Goal: Transaction & Acquisition: Obtain resource

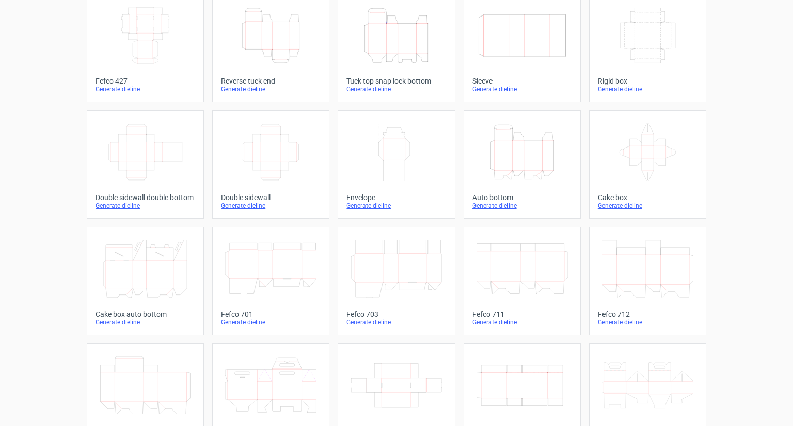
scroll to position [103, 0]
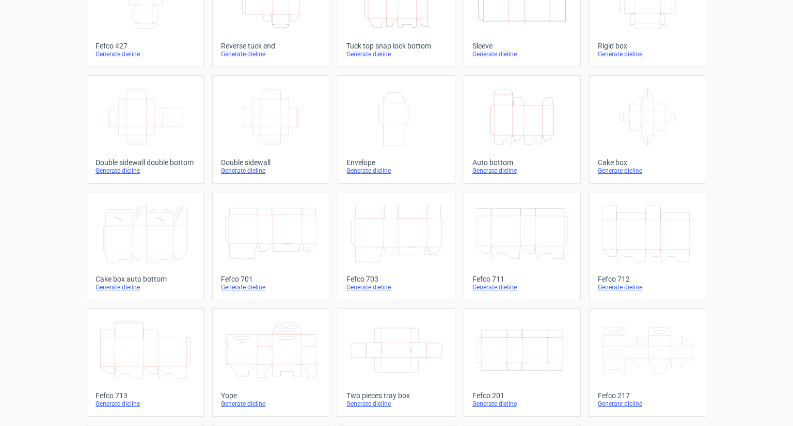
click at [547, 333] on line at bounding box center [547, 333] width 0 height 7
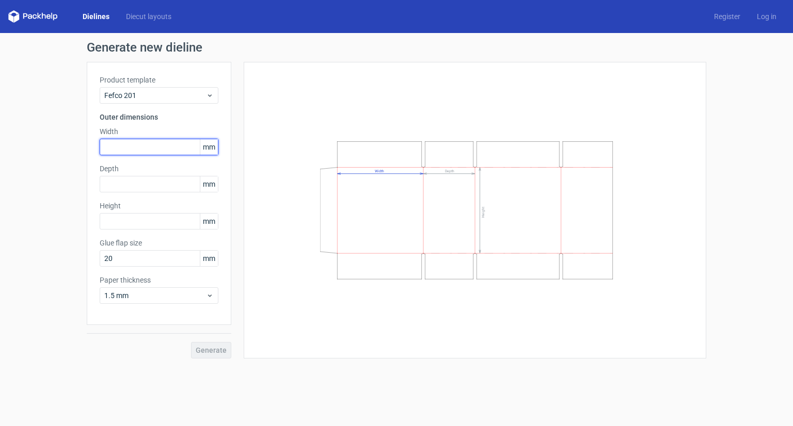
click at [133, 152] on input "text" at bounding box center [159, 147] width 119 height 17
type input "2"
type input "255"
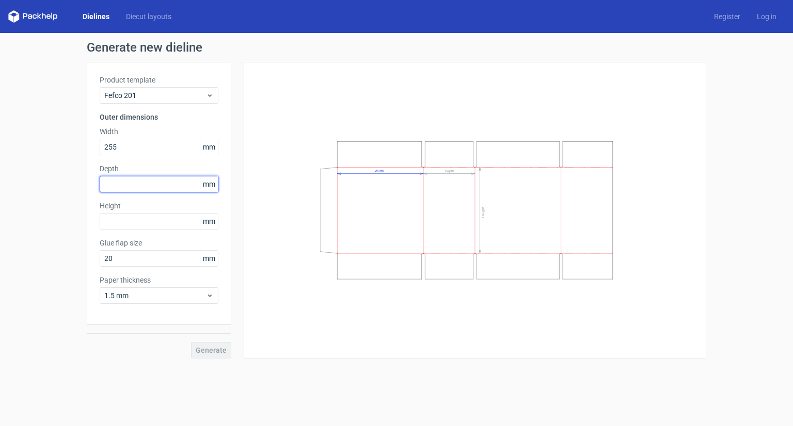
click at [128, 178] on input "text" at bounding box center [159, 184] width 119 height 17
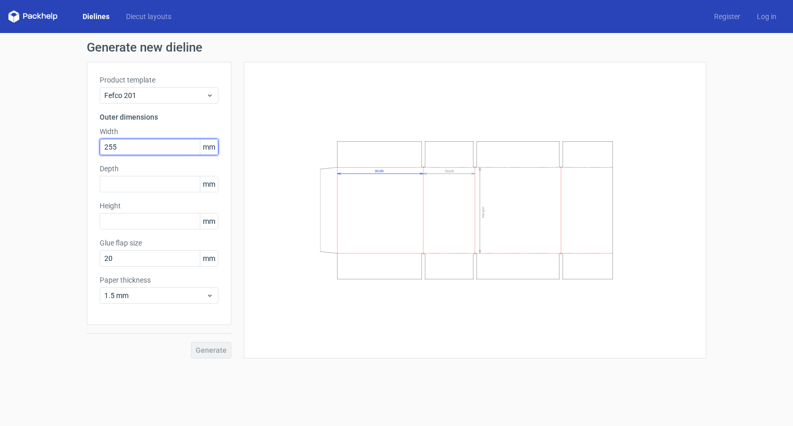
click at [130, 140] on input "255" at bounding box center [159, 147] width 119 height 17
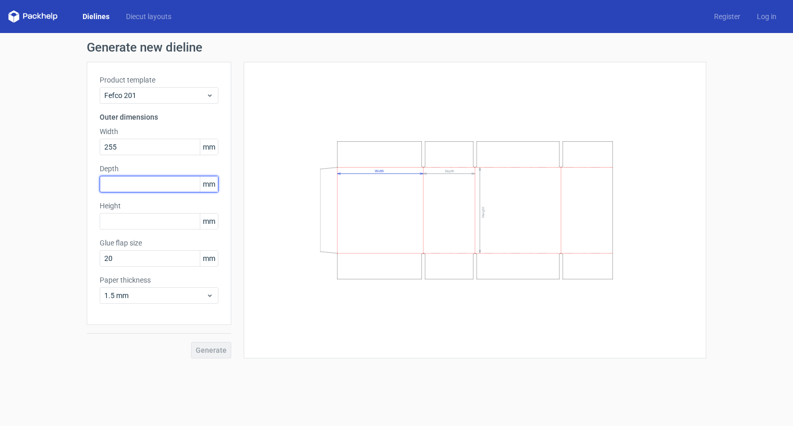
click at [126, 186] on input "text" at bounding box center [159, 184] width 119 height 17
type input "260"
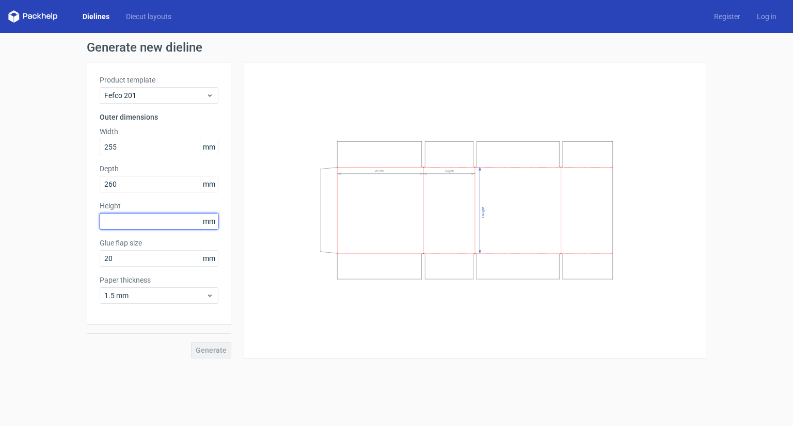
click at [134, 228] on input "text" at bounding box center [159, 221] width 119 height 17
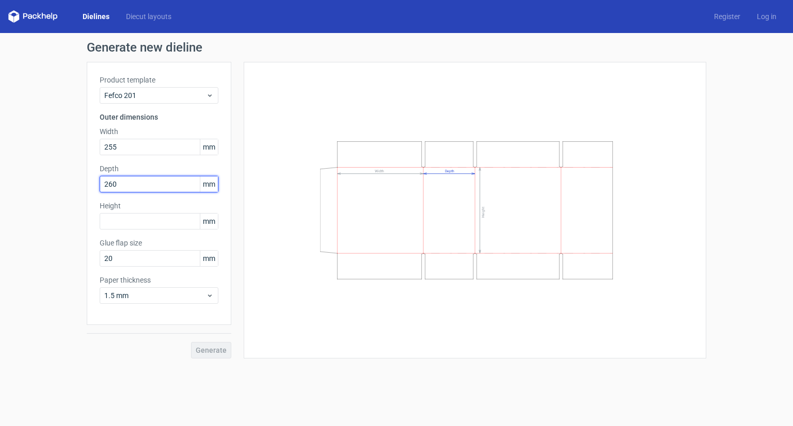
click at [124, 187] on input "260" at bounding box center [159, 184] width 119 height 17
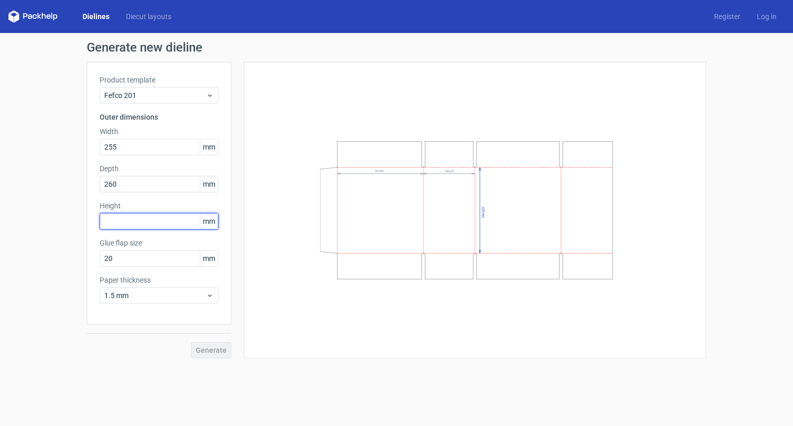
click at [140, 220] on input "text" at bounding box center [159, 221] width 119 height 17
type input "200"
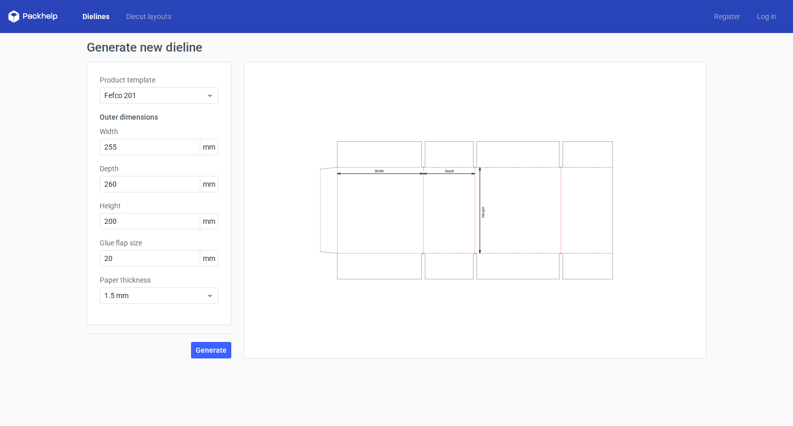
click at [138, 326] on div "Generate" at bounding box center [159, 342] width 145 height 34
click at [150, 297] on span "1.5 mm" at bounding box center [155, 296] width 102 height 10
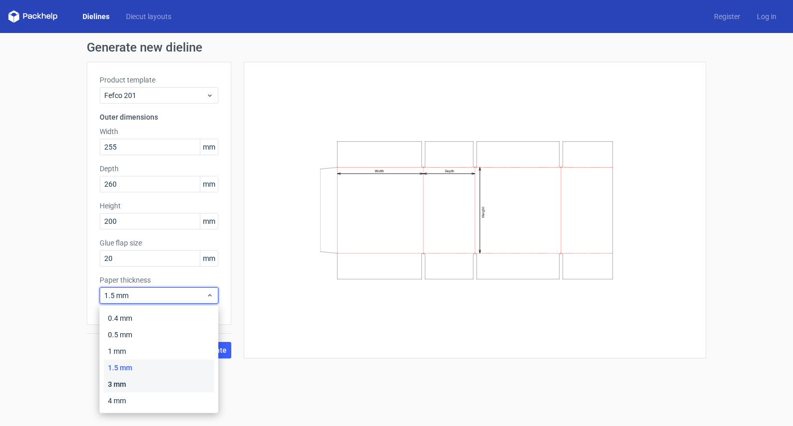
click at [133, 383] on div "3 mm" at bounding box center [159, 384] width 110 height 17
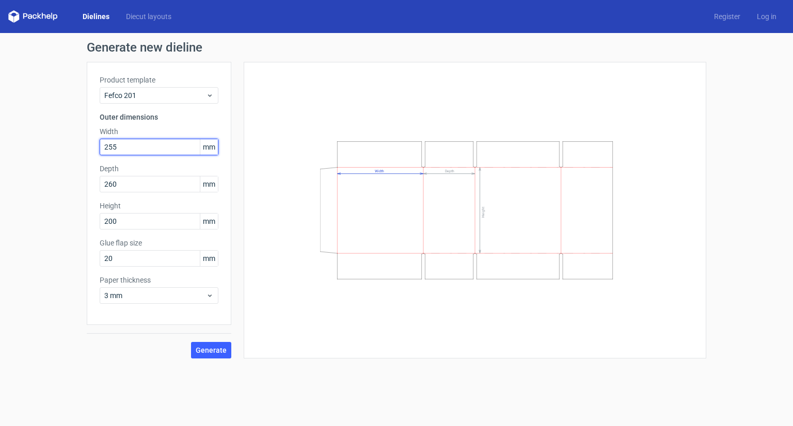
click at [156, 150] on input "255" at bounding box center [159, 147] width 119 height 17
drag, startPoint x: 124, startPoint y: 143, endPoint x: 107, endPoint y: 154, distance: 20.0
click at [107, 154] on input "255" at bounding box center [159, 147] width 119 height 17
type input "260"
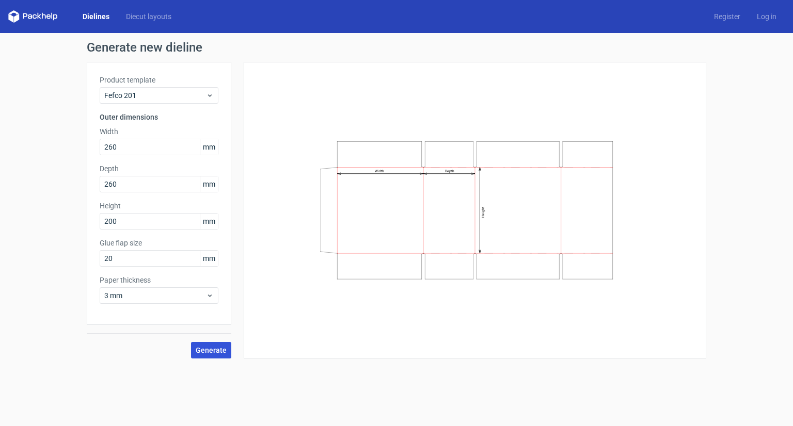
click at [208, 349] on span "Generate" at bounding box center [211, 350] width 31 height 7
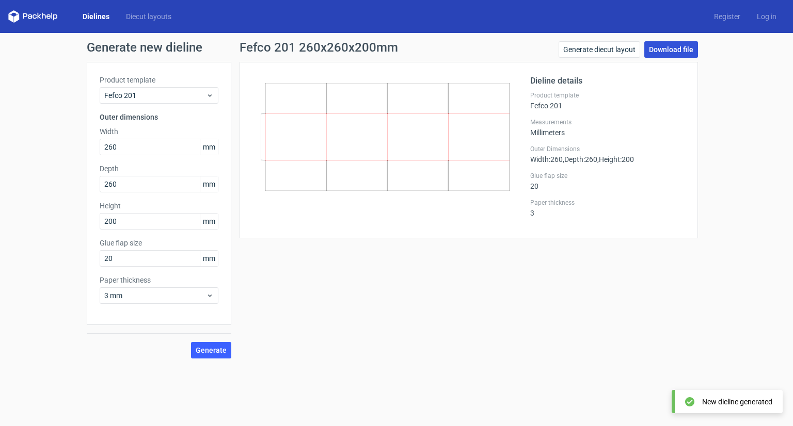
click at [667, 49] on link "Download file" at bounding box center [671, 49] width 54 height 17
